Goal: Check status: Check status

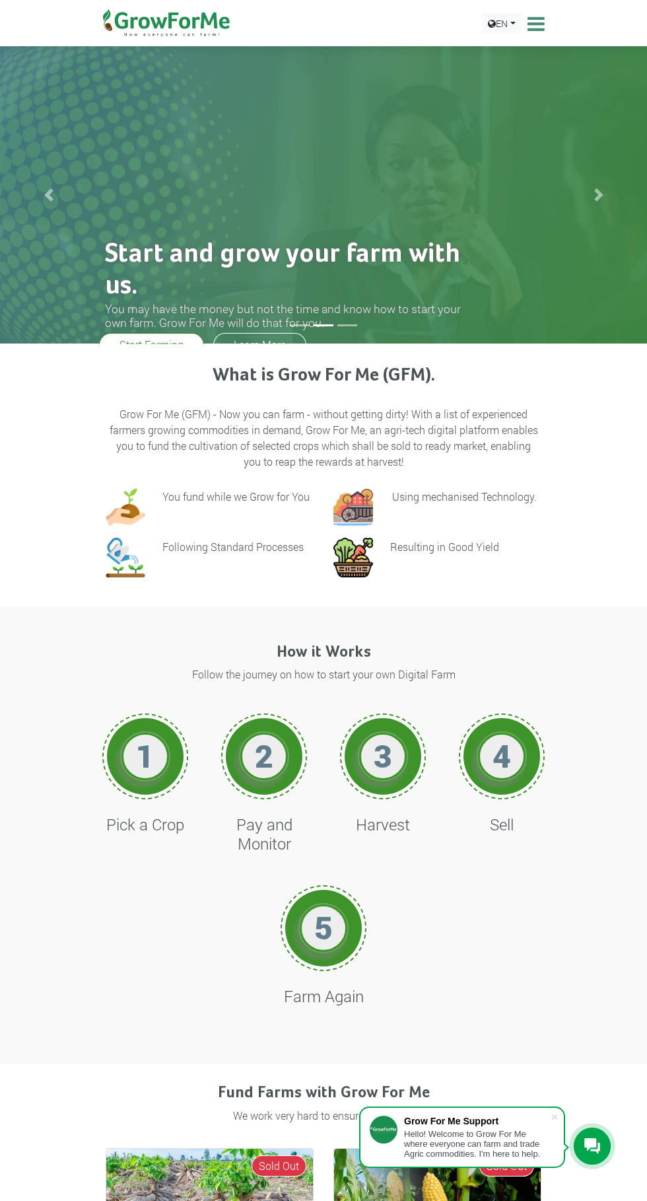
click at [539, 23] on icon at bounding box center [534, 24] width 20 height 20
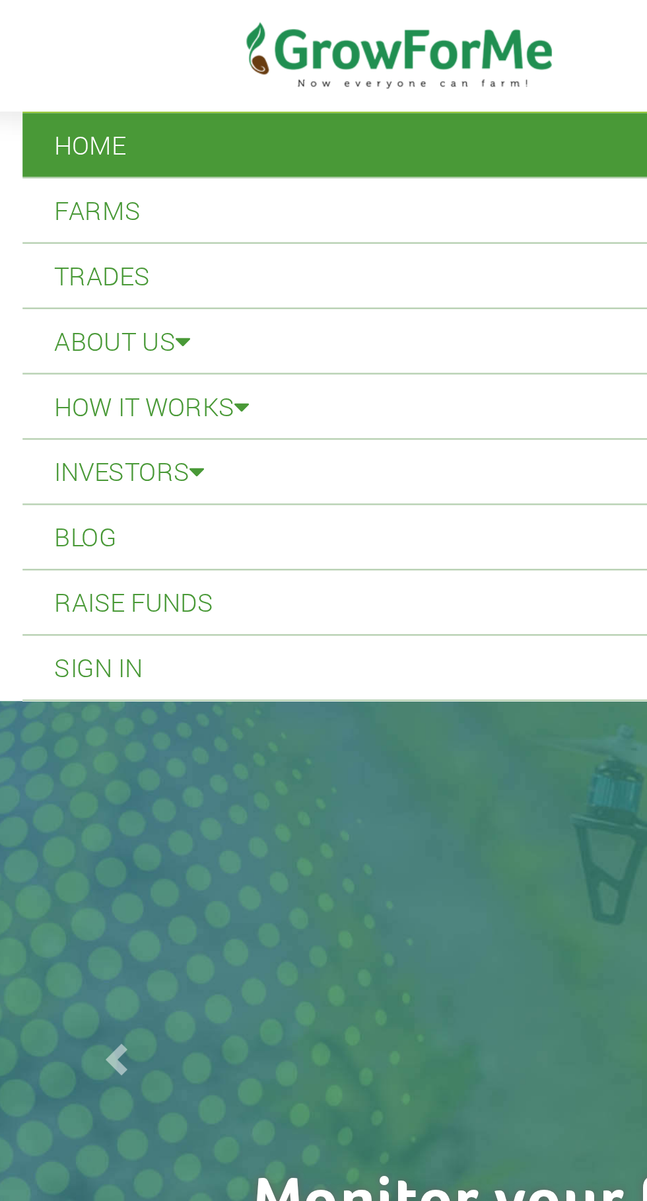
click at [46, 282] on link "Sign In" at bounding box center [323, 277] width 627 height 26
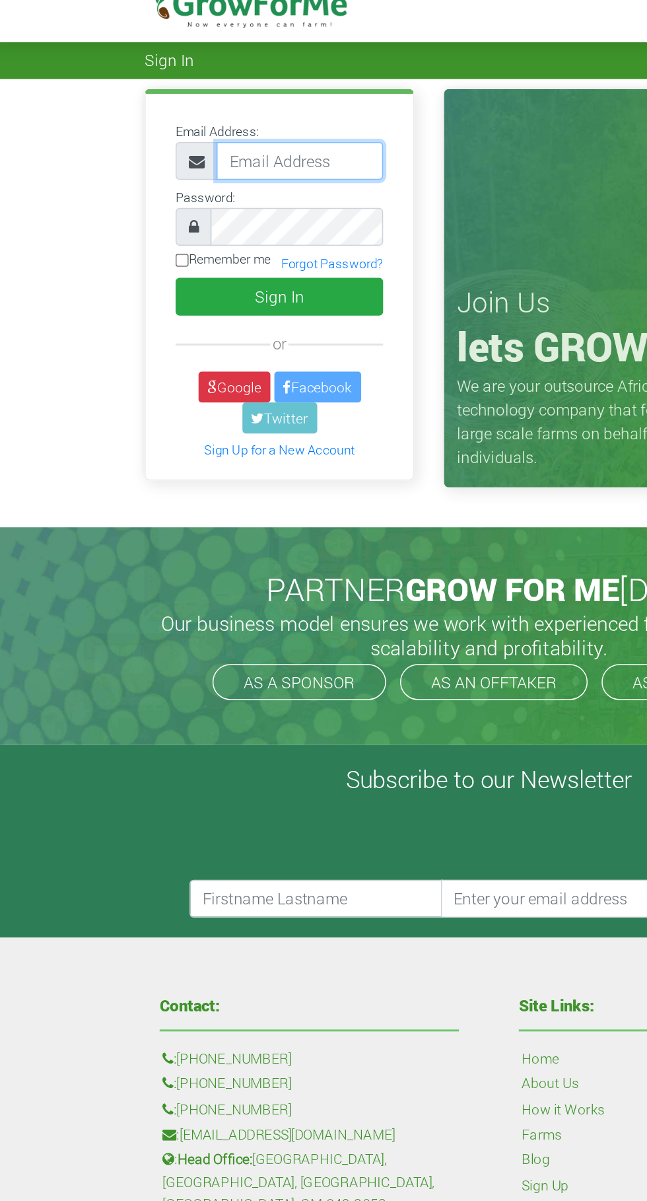
click at [192, 129] on input "email" at bounding box center [198, 124] width 110 height 25
type input "233246280086@growforme.com"
click at [116, 202] on button "Sign In" at bounding box center [184, 214] width 137 height 25
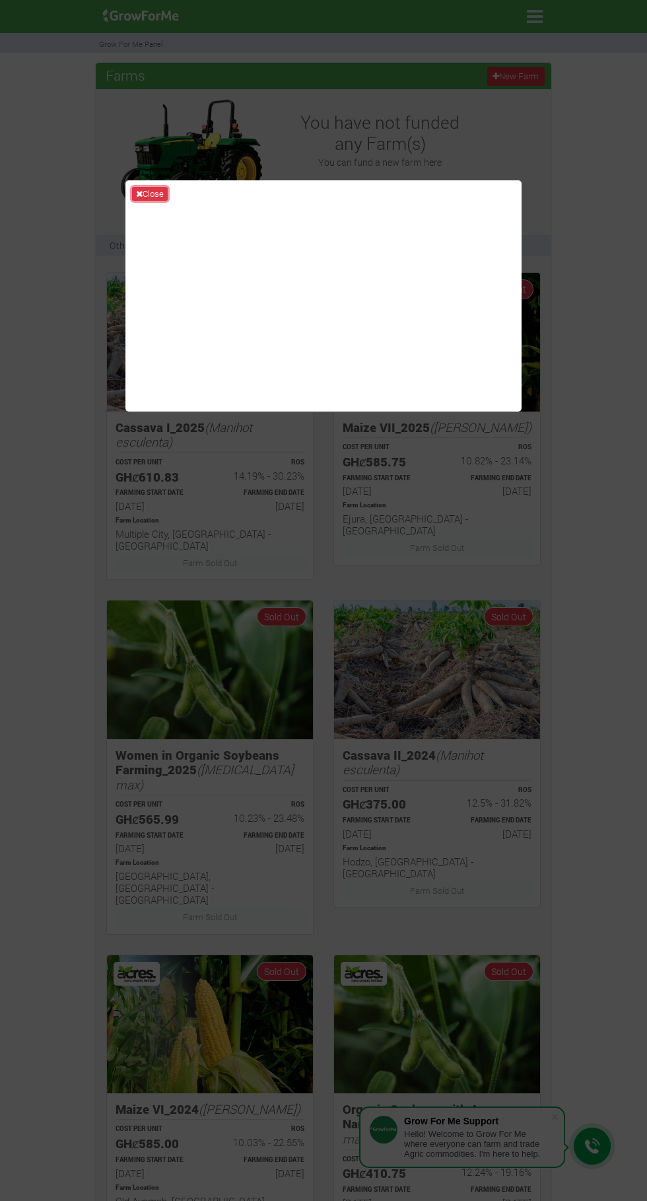
click at [148, 201] on button "Close" at bounding box center [150, 194] width 36 height 15
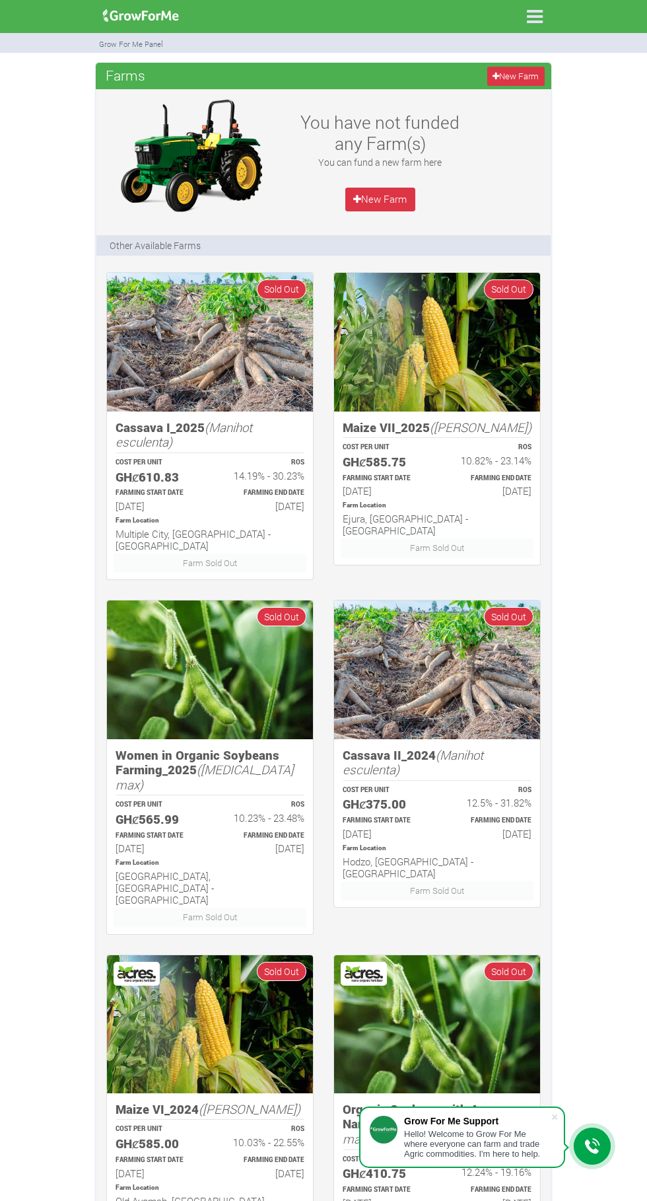
click at [534, 18] on icon at bounding box center [535, 17] width 28 height 28
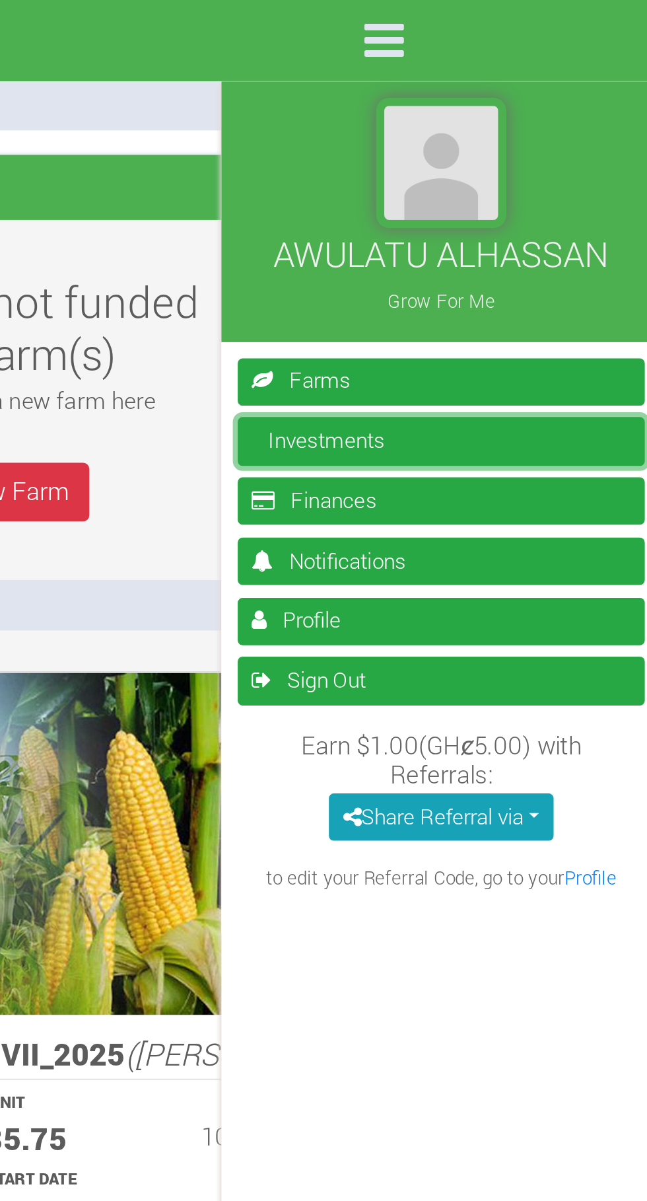
click at [517, 176] on link "Investments" at bounding box center [558, 178] width 165 height 19
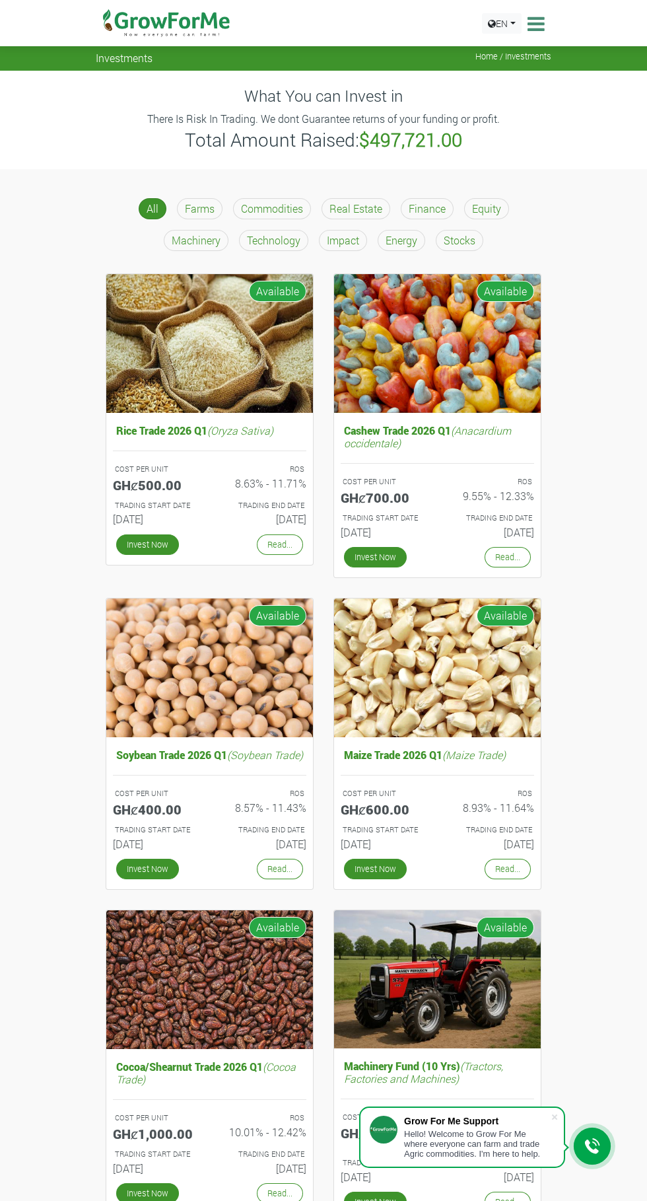
click at [544, 26] on icon at bounding box center [534, 24] width 20 height 20
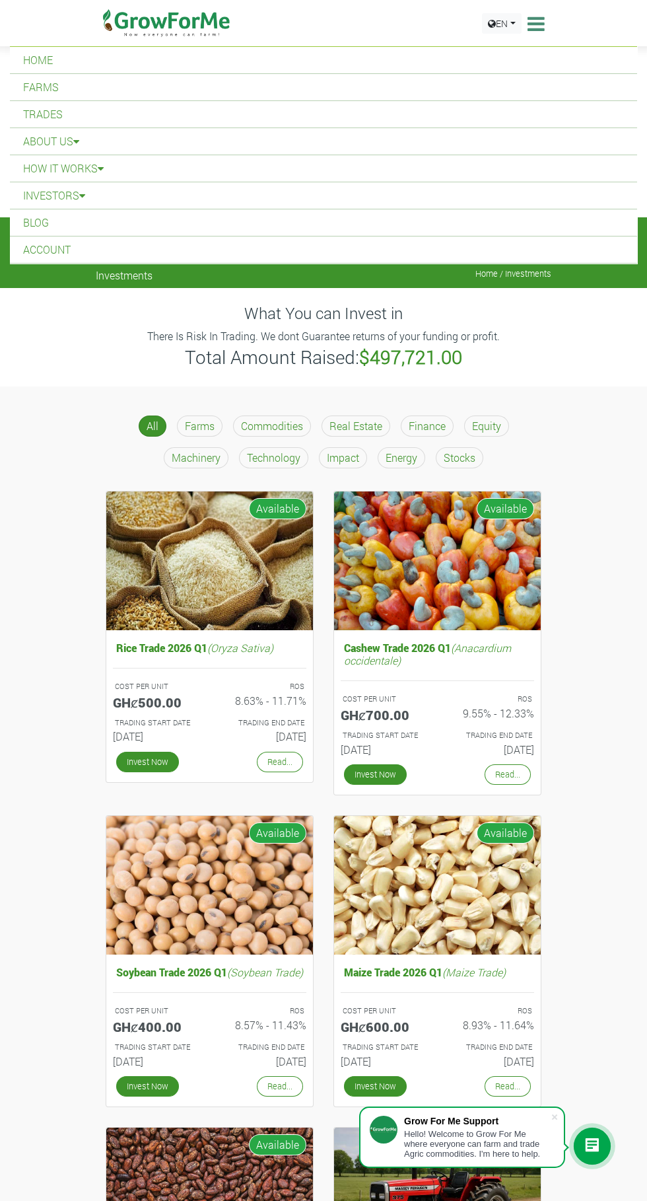
click at [24, 53] on link "Home" at bounding box center [323, 60] width 627 height 26
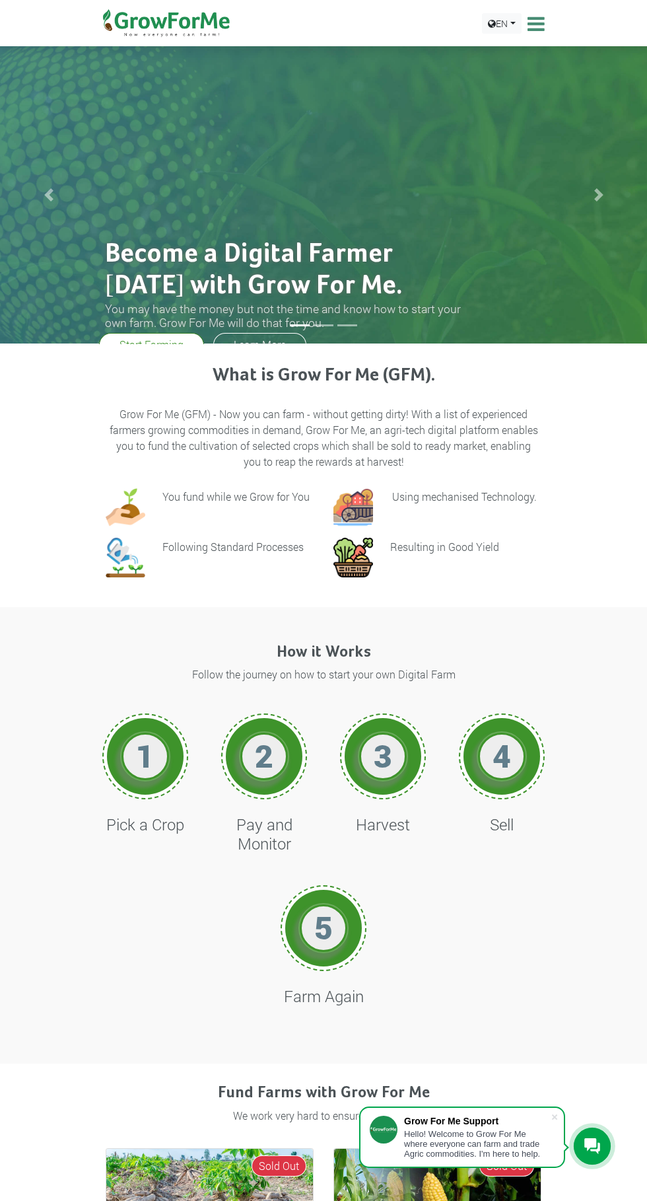
click at [540, 22] on icon at bounding box center [534, 24] width 20 height 20
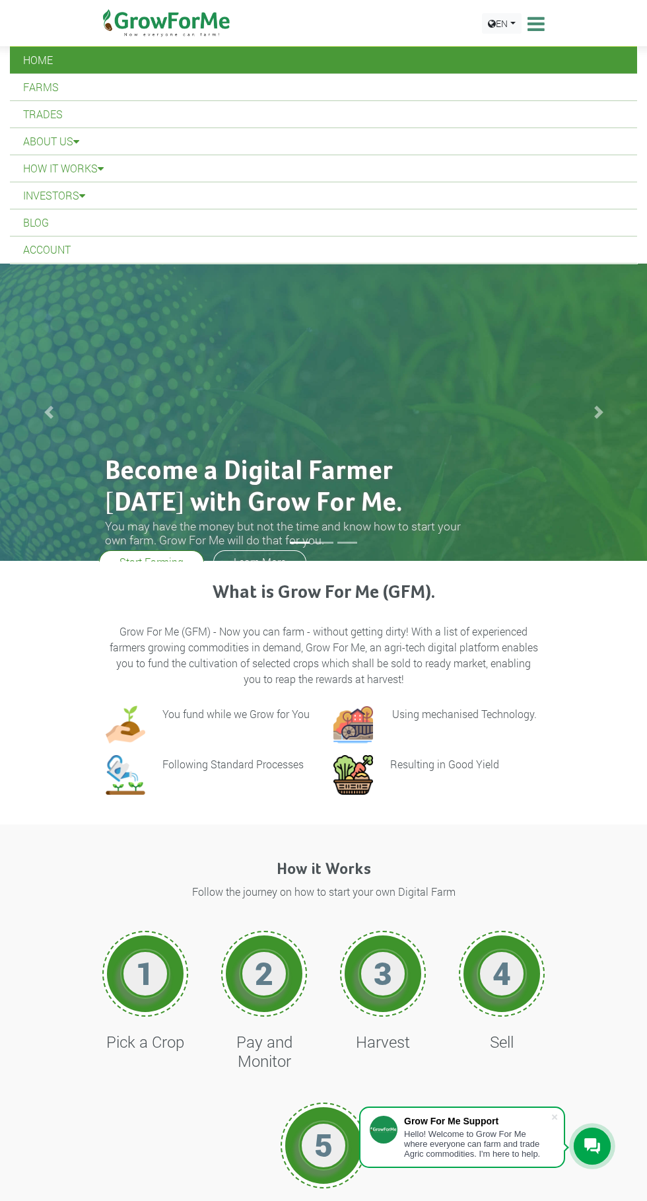
click at [530, 31] on icon at bounding box center [534, 24] width 20 height 20
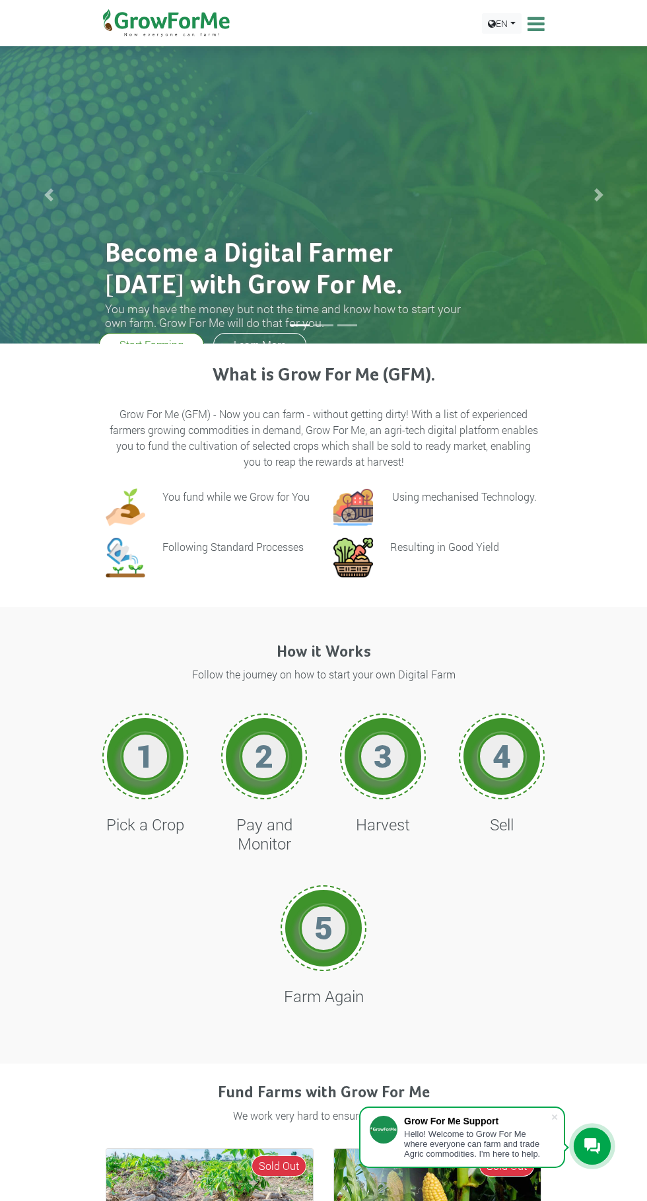
click at [541, 21] on icon at bounding box center [534, 24] width 20 height 20
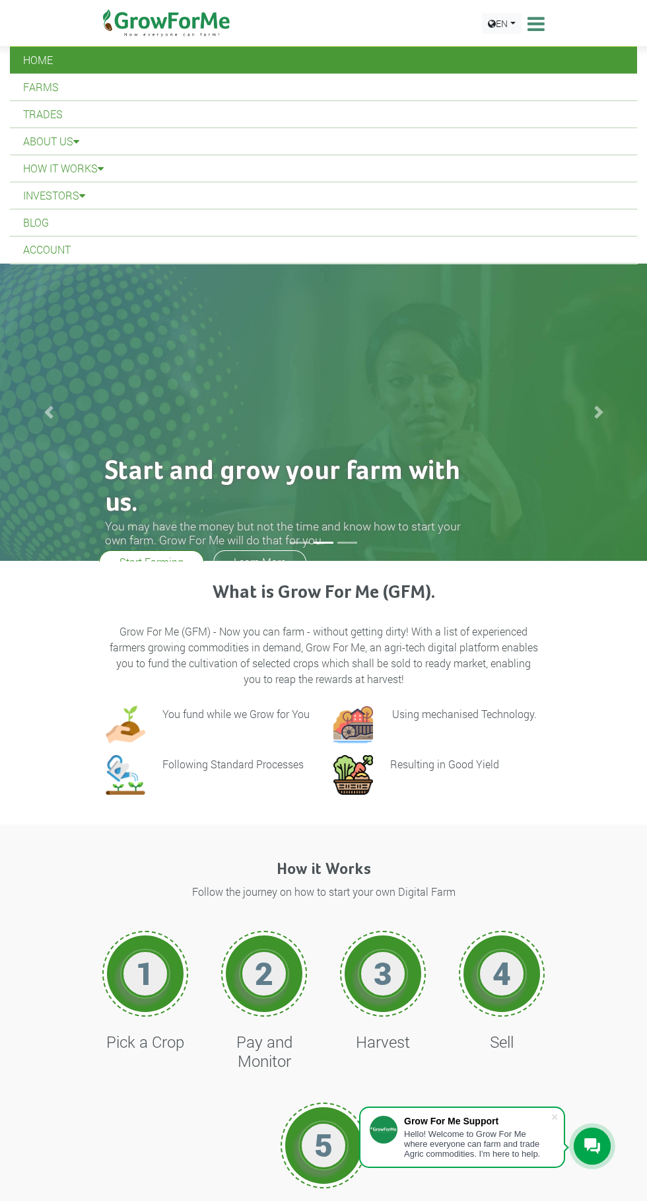
scroll to position [6, 0]
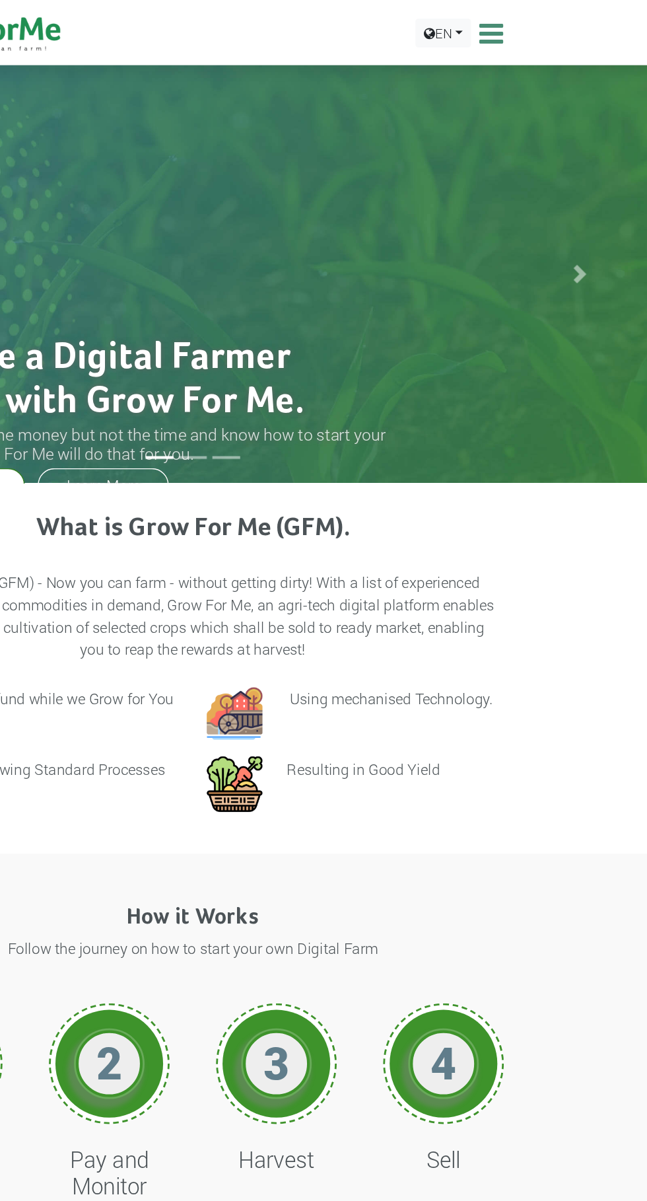
click at [538, 28] on icon at bounding box center [534, 24] width 20 height 20
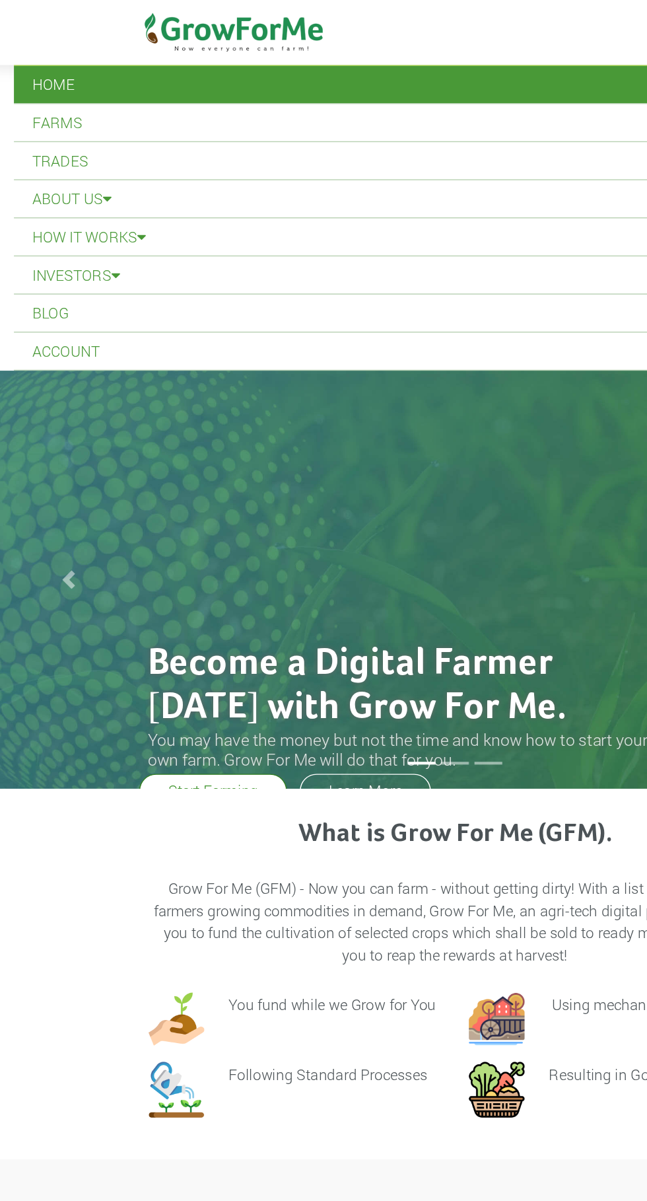
click at [46, 248] on link "Account" at bounding box center [323, 249] width 627 height 26
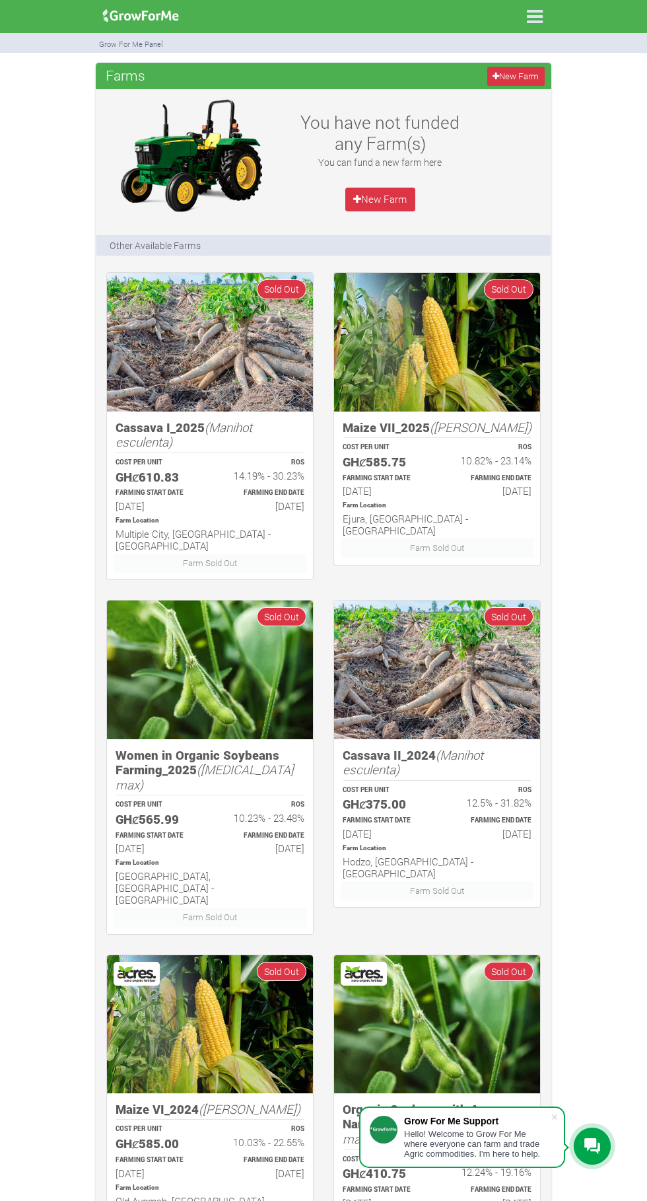
click at [534, 22] on icon at bounding box center [535, 17] width 28 height 28
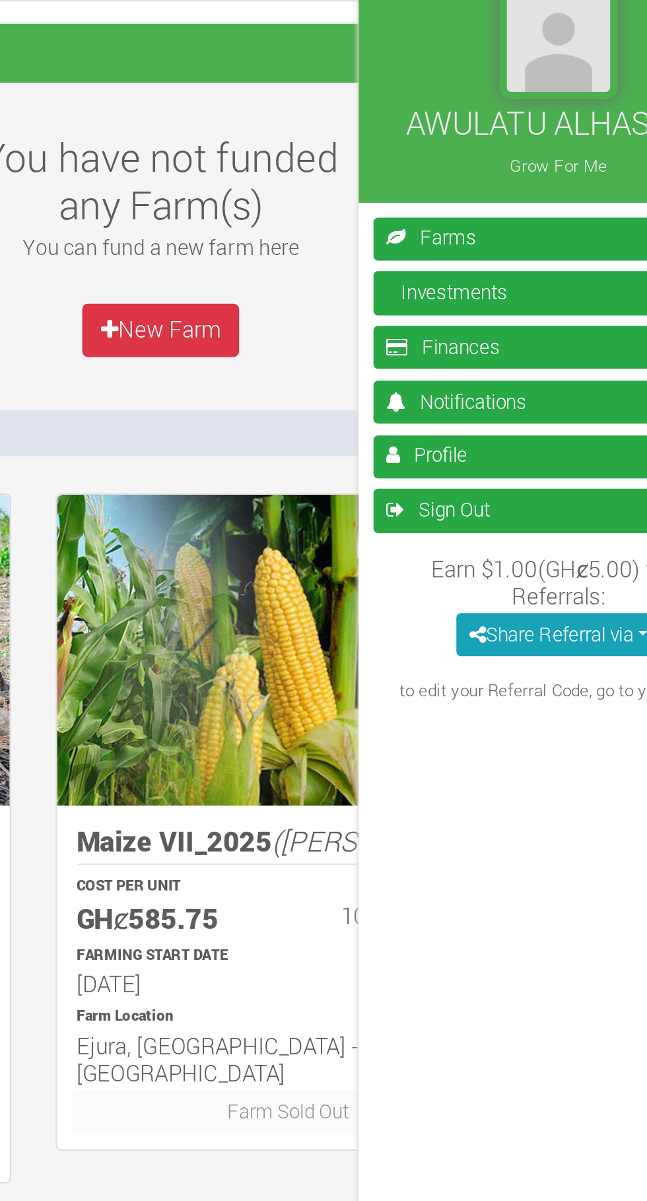
scroll to position [4, 0]
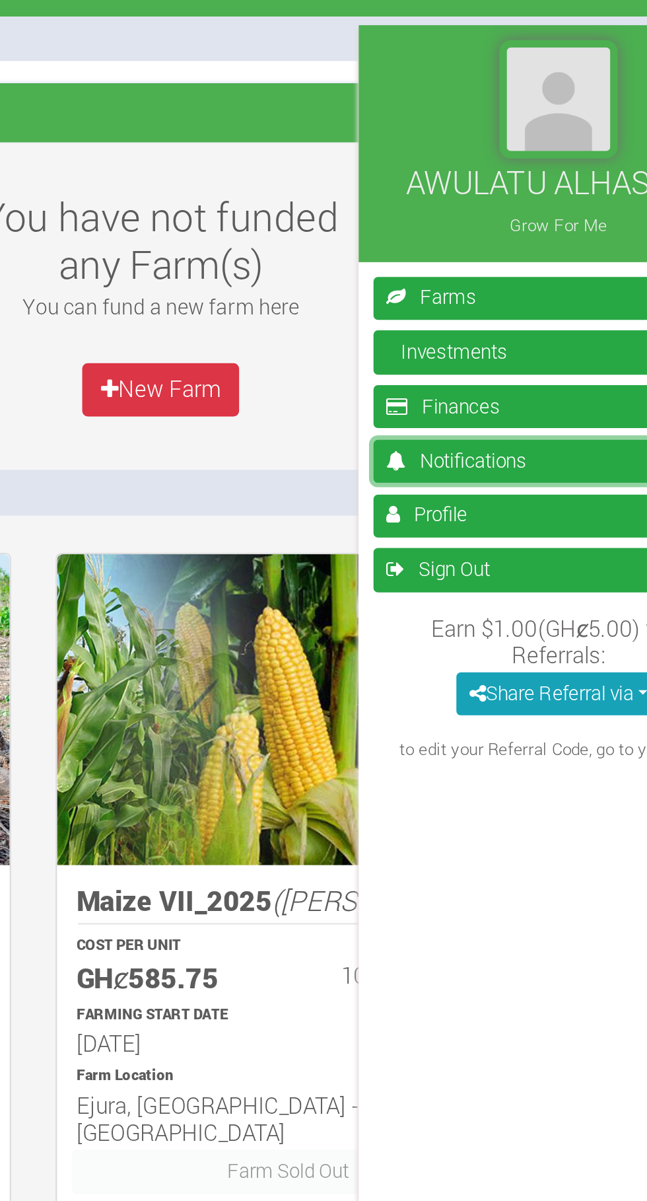
click at [503, 225] on link "Notifications" at bounding box center [558, 227] width 165 height 19
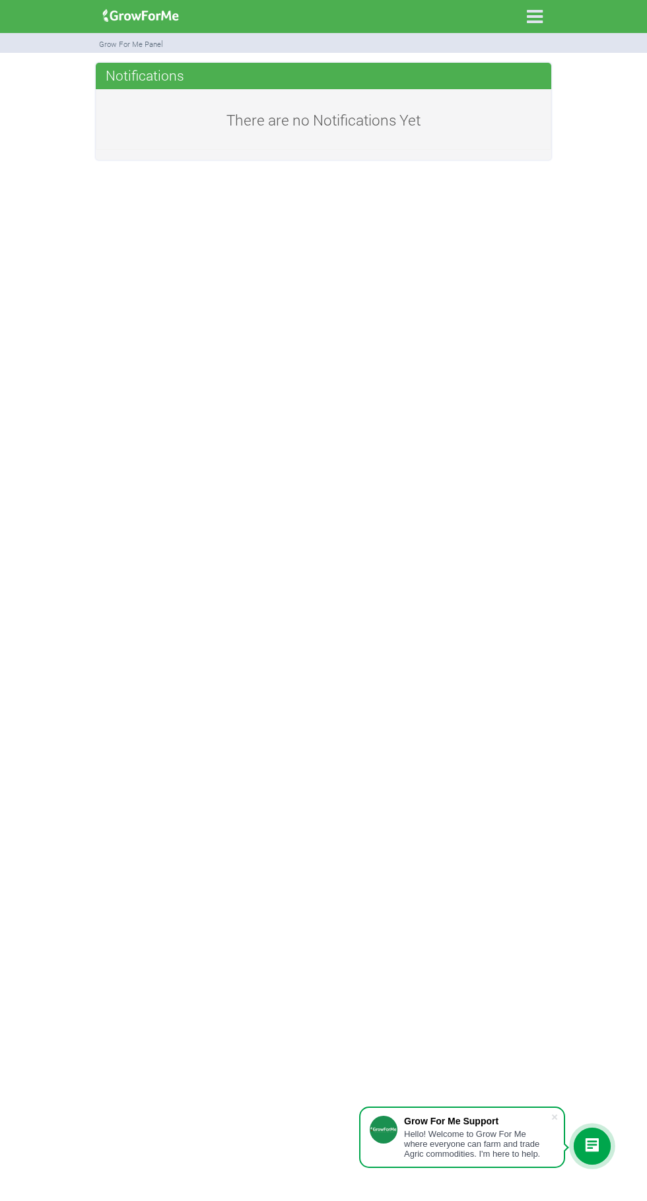
click at [534, 19] on icon at bounding box center [535, 17] width 28 height 28
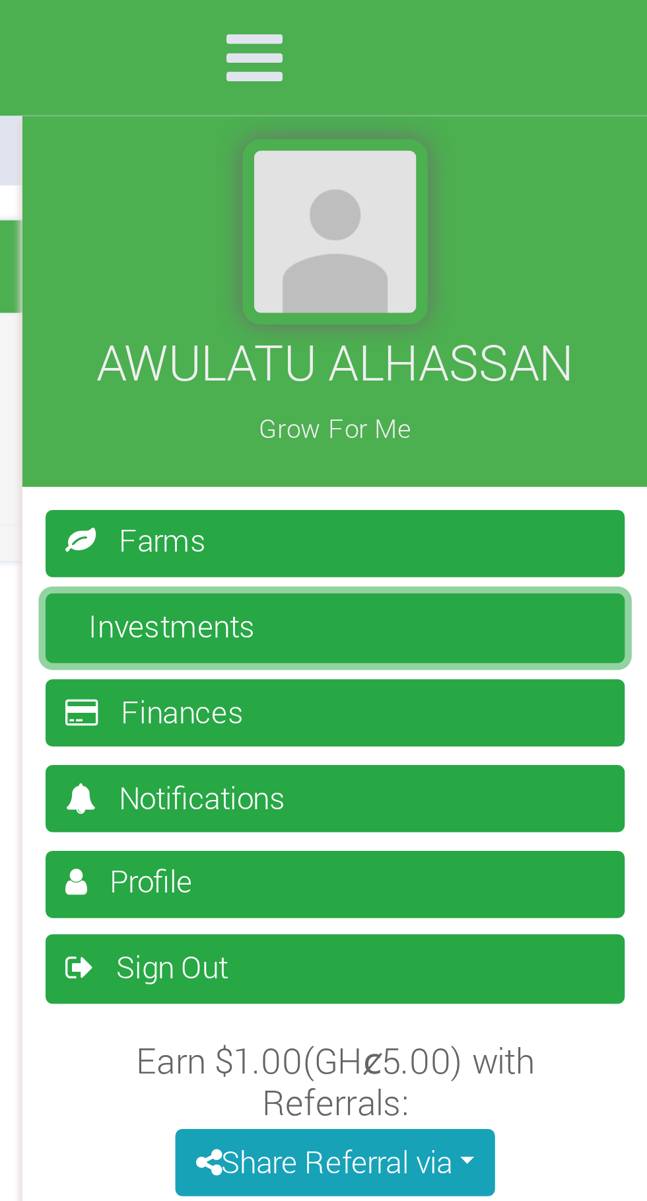
click at [523, 178] on link "Investments" at bounding box center [558, 178] width 165 height 19
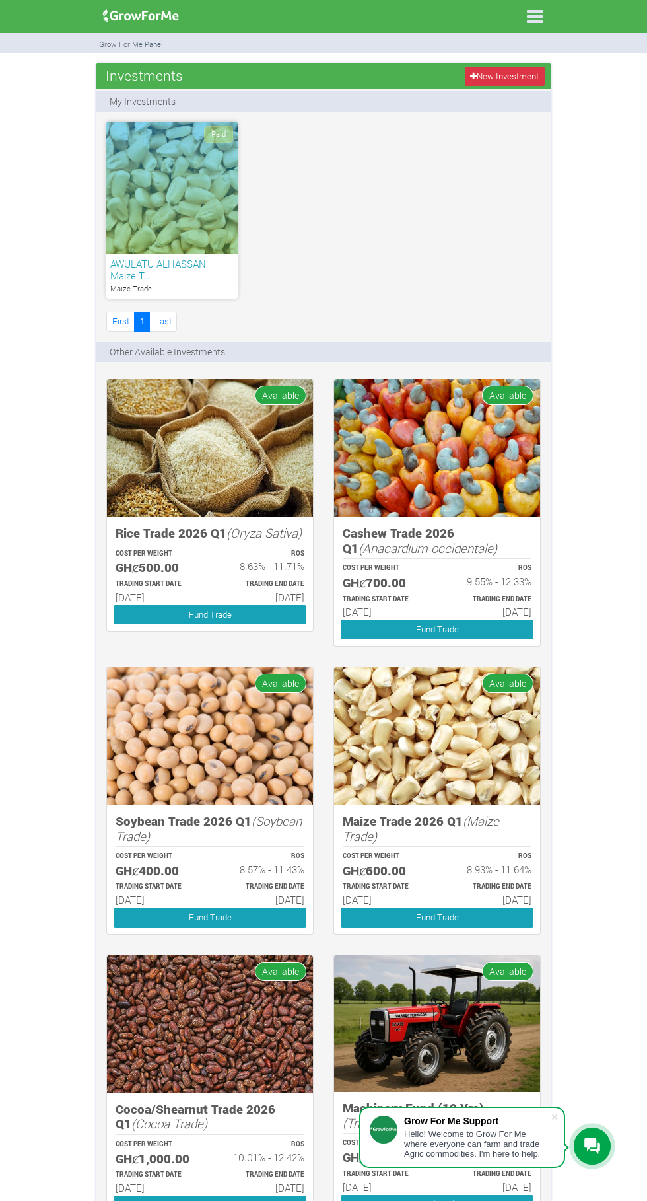
click at [199, 202] on div "Paid" at bounding box center [171, 188] width 131 height 132
